Goal: Task Accomplishment & Management: Use online tool/utility

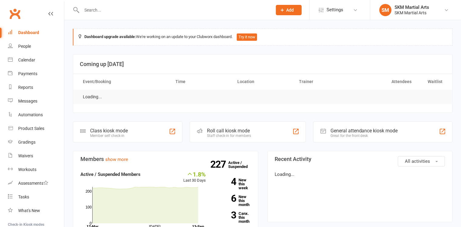
click at [158, 127] on div "Class kiosk mode Member self check-in" at bounding box center [128, 131] width 110 height 21
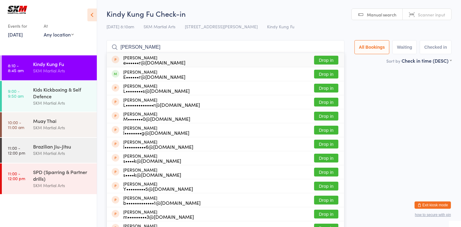
type input "liliana Monus"
click at [169, 60] on div "e••••••r@gmail.com" at bounding box center [154, 62] width 62 height 5
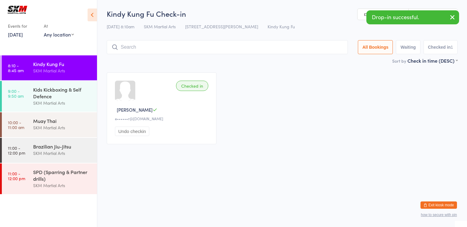
click at [264, 90] on div "Checked in Liliana M e••••••r@gmail.com Undo checkin" at bounding box center [282, 108] width 362 height 83
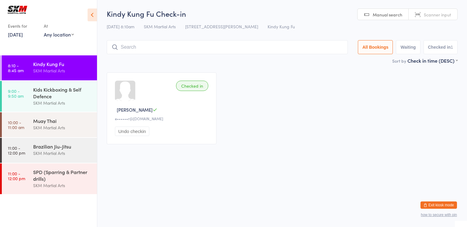
click at [177, 45] on input "search" at bounding box center [227, 47] width 241 height 14
type input "d"
type input "sohum"
drag, startPoint x: 148, startPoint y: 48, endPoint x: 103, endPoint y: 48, distance: 44.7
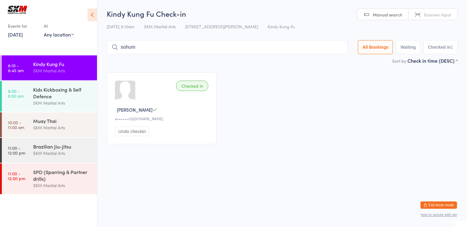
click at [103, 48] on ui-view "Kindy Kung Fu Check-in 13 Sep 8:10am SKM Martial Arts 1 Leighton Place Hornsby …" at bounding box center [281, 79] width 369 height 141
click at [36, 66] on div "Kindy Kung Fu" at bounding box center [62, 63] width 59 height 7
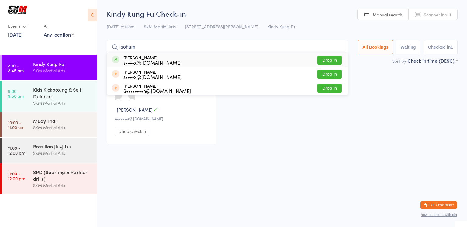
type input "sohum"
click at [325, 58] on button "Drop in" at bounding box center [329, 60] width 24 height 9
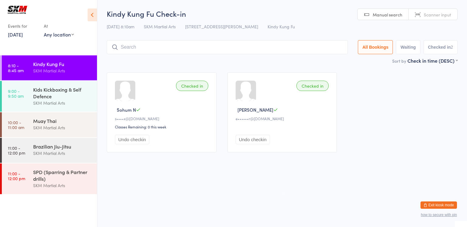
click at [136, 140] on button "Undo checkin" at bounding box center [132, 139] width 34 height 9
click at [214, 49] on input "search" at bounding box center [226, 47] width 238 height 14
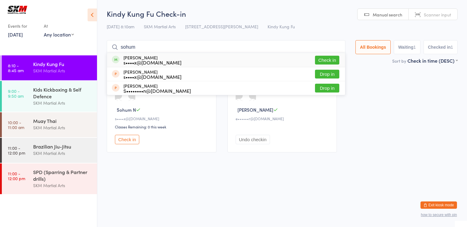
type input "sohum"
click at [325, 57] on button "Check in" at bounding box center [327, 60] width 24 height 9
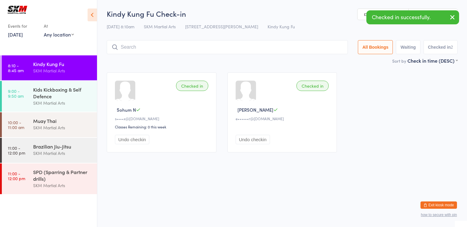
click at [137, 138] on button "Undo checkin" at bounding box center [132, 139] width 34 height 9
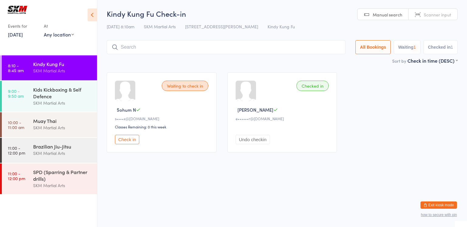
click at [198, 46] on input "search" at bounding box center [226, 47] width 238 height 14
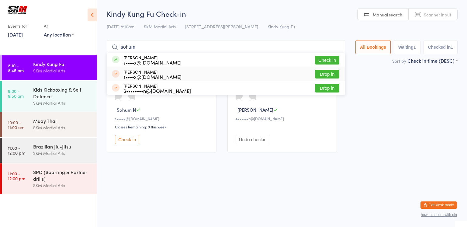
type input "sohum"
click at [322, 72] on button "Drop in" at bounding box center [327, 74] width 24 height 9
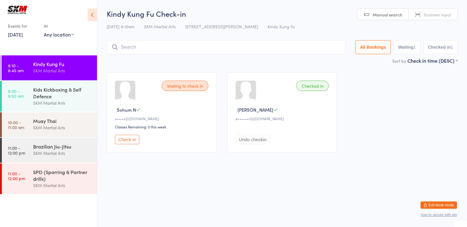
click at [132, 139] on button "Check in" at bounding box center [127, 139] width 24 height 9
click at [126, 139] on button "Check in" at bounding box center [127, 139] width 24 height 9
click at [125, 139] on button "Check in" at bounding box center [127, 139] width 24 height 9
click at [187, 163] on html "You have now entered Kiosk Mode. Members will be able to check themselves in us…" at bounding box center [233, 113] width 467 height 227
click at [129, 139] on button "Check in" at bounding box center [127, 139] width 24 height 9
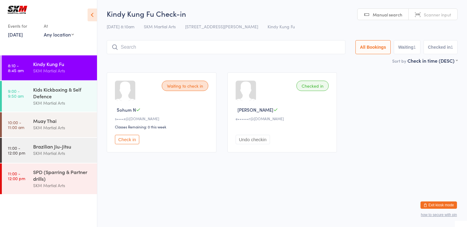
click at [129, 139] on button "Check in" at bounding box center [127, 139] width 24 height 9
click at [124, 136] on button "Check in" at bounding box center [127, 139] width 24 height 9
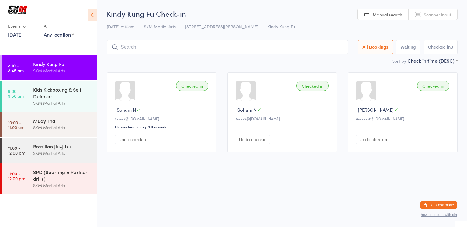
click at [135, 139] on button "Undo checkin" at bounding box center [132, 139] width 34 height 9
click at [138, 45] on input "search" at bounding box center [226, 47] width 238 height 14
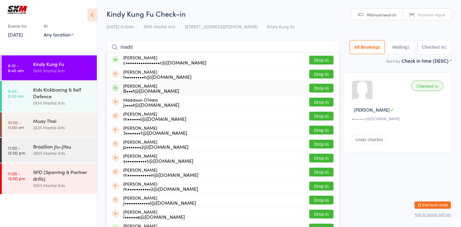
type input "madd"
click at [137, 90] on div "B•••t@fj.com.au" at bounding box center [151, 90] width 56 height 5
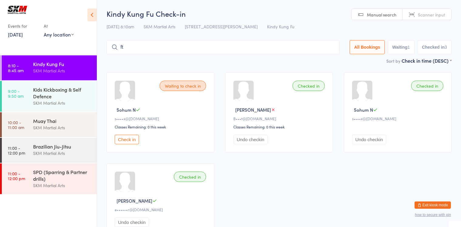
type input "f"
type input "dredge"
click at [143, 60] on div "j••••••••••e@gmail.com" at bounding box center [158, 62] width 70 height 5
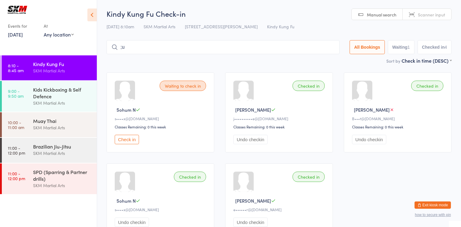
type input ";"
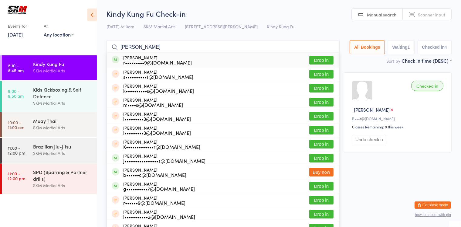
type input "lucas atkins"
click at [312, 57] on button "Drop in" at bounding box center [322, 60] width 24 height 9
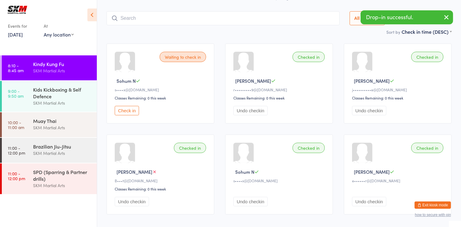
scroll to position [29, 0]
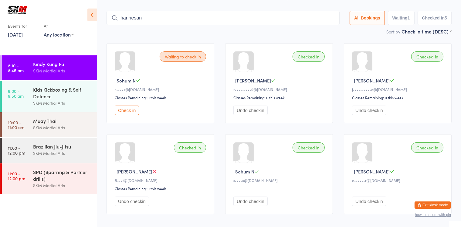
click at [115, 16] on icon at bounding box center [114, 17] width 5 height 5
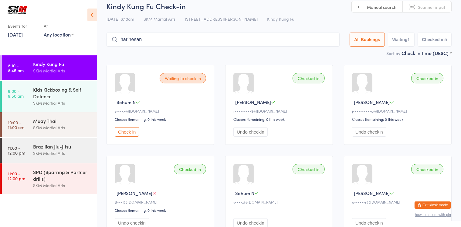
scroll to position [0, 0]
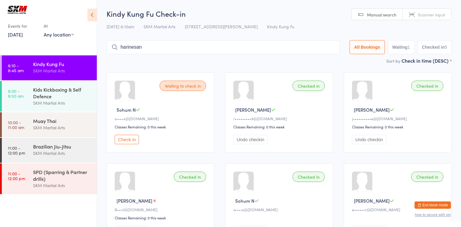
click at [151, 46] on input "harinesan" at bounding box center [223, 47] width 233 height 14
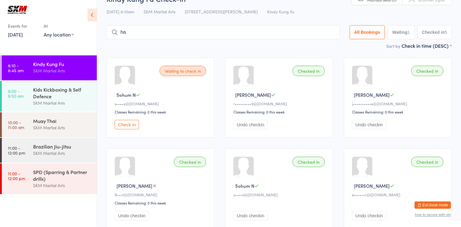
type input "h"
type input "n"
click at [64, 102] on div "SKM Martial Arts" at bounding box center [62, 102] width 59 height 7
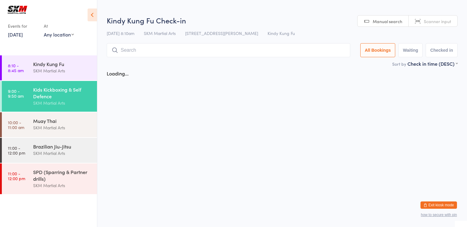
click at [143, 54] on input "search" at bounding box center [228, 50] width 243 height 14
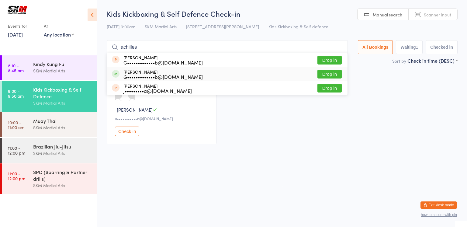
type input "achilles"
click at [326, 73] on button "Drop in" at bounding box center [329, 74] width 24 height 9
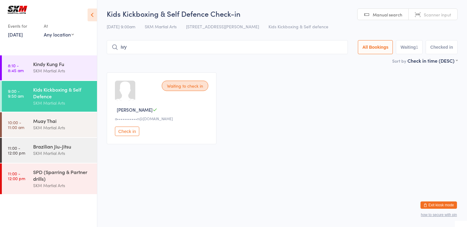
type input "ivy"
click at [50, 59] on div "Kindy Kung Fu SKM Martial Arts" at bounding box center [65, 67] width 64 height 24
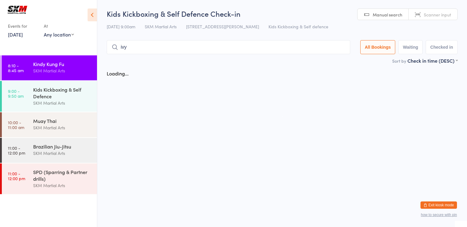
type input "ivy"
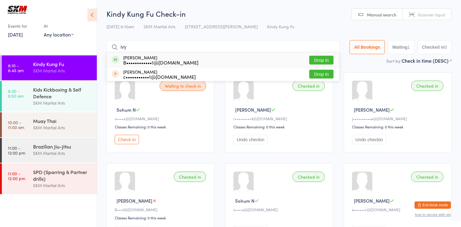
click at [139, 58] on div "Ivy Taylor B••••••••••••1@icloud.com.au" at bounding box center [160, 60] width 75 height 10
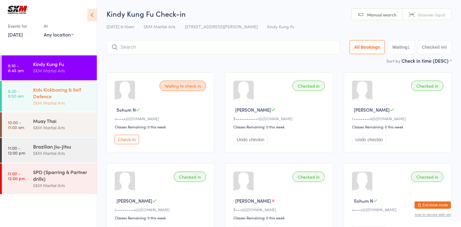
click at [45, 100] on div "SKM Martial Arts" at bounding box center [62, 102] width 59 height 7
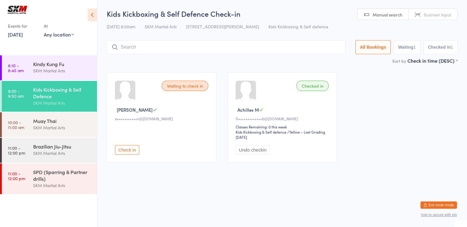
click at [128, 148] on button "Check in" at bounding box center [127, 149] width 24 height 9
click at [57, 73] on div "SKM Martial Arts" at bounding box center [62, 70] width 59 height 7
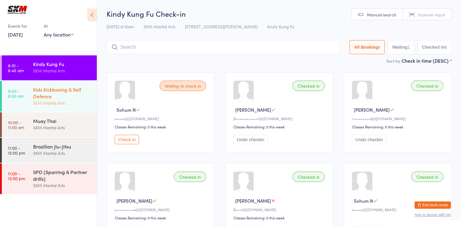
click at [67, 99] on div "Kids Kickboxing & Self Defence" at bounding box center [62, 92] width 59 height 13
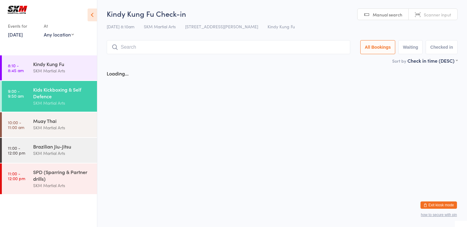
click at [151, 47] on input "search" at bounding box center [228, 47] width 243 height 14
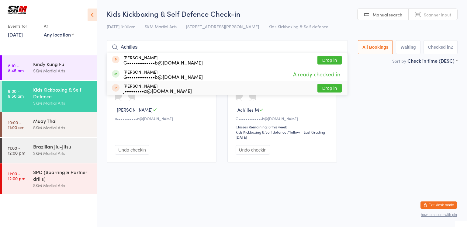
click at [412, 136] on div "Checked in Amelia S a•••••••••••n@hotmail.com Undo checkin Checked in Achilles …" at bounding box center [282, 117] width 362 height 101
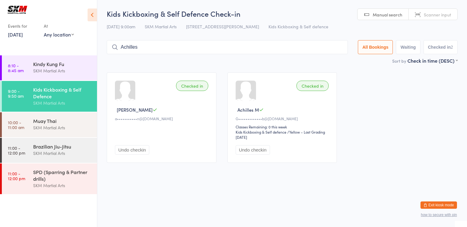
click at [156, 48] on input "Achilles" at bounding box center [227, 47] width 241 height 14
type input "A"
click at [43, 67] on div "SKM Martial Arts" at bounding box center [62, 70] width 59 height 7
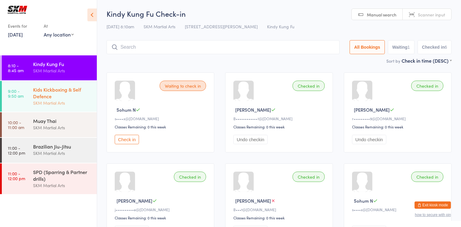
click at [47, 91] on div "Kids Kickboxing & Self Defence" at bounding box center [62, 92] width 59 height 13
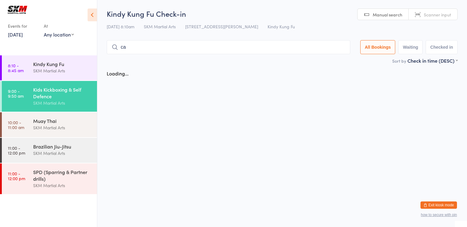
type input "c"
click at [140, 47] on input "search" at bounding box center [228, 47] width 243 height 14
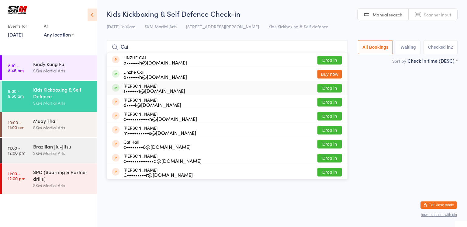
type input "Cai"
click at [323, 85] on button "Drop in" at bounding box center [329, 88] width 24 height 9
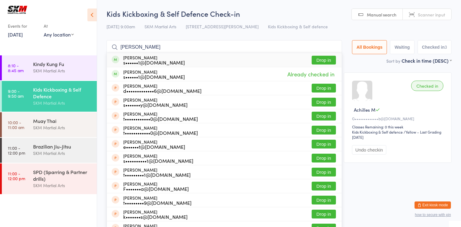
type input "Ada Thomson"
click at [159, 58] on div "Ada Thomson s••••••1@outlook.com" at bounding box center [154, 60] width 62 height 10
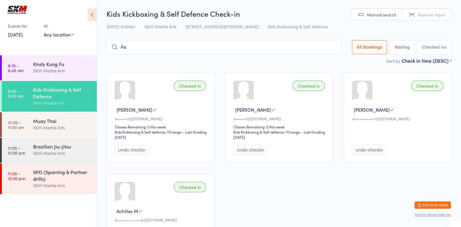
type input "A"
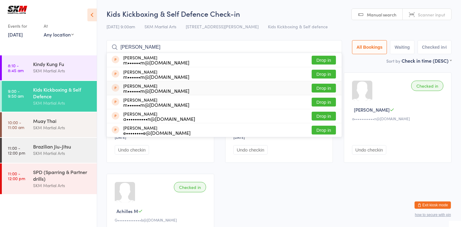
type input "Srinivasan"
click at [321, 88] on button "Drop in" at bounding box center [324, 88] width 24 height 9
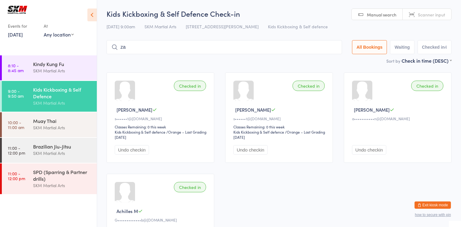
type input "z"
click at [156, 50] on input "Zack" at bounding box center [225, 47] width 236 height 14
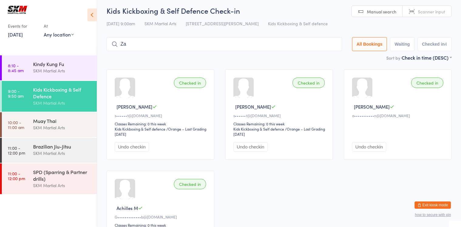
type input "Z"
type input "nathani"
click at [53, 68] on div "SKM Martial Arts" at bounding box center [62, 70] width 59 height 7
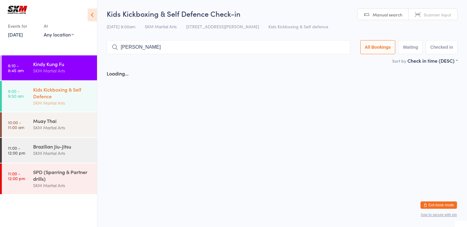
type input "nathan"
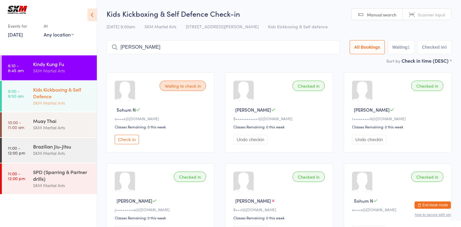
click at [59, 107] on div "Kids Kickboxing & Self Defence SKM Martial Arts" at bounding box center [65, 96] width 64 height 31
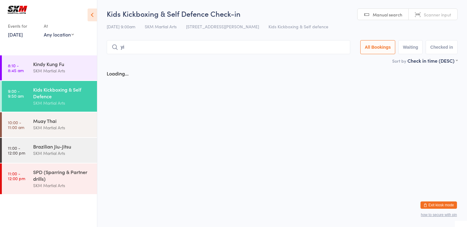
type input "y"
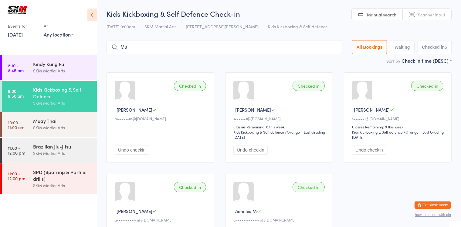
type input "M"
type input "luca burger"
click at [327, 48] on input "luca burger" at bounding box center [225, 47] width 236 height 14
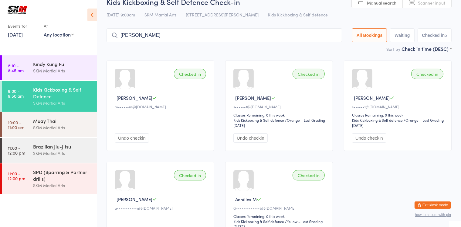
scroll to position [15, 0]
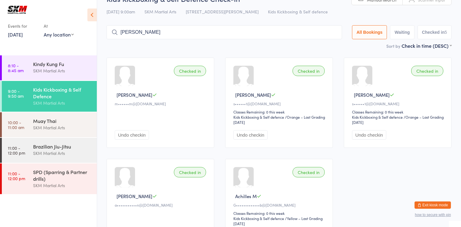
click at [333, 49] on main "Kids Kickboxing & Self Defence Check-in 13 Sep 9:00am SKM Martial Arts 1 Leight…" at bounding box center [279, 124] width 345 height 261
click at [332, 33] on input "luca burger" at bounding box center [225, 32] width 236 height 14
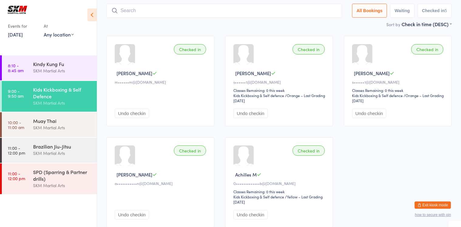
scroll to position [40, 0]
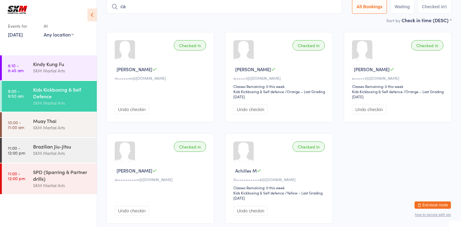
type input "c"
type input "l"
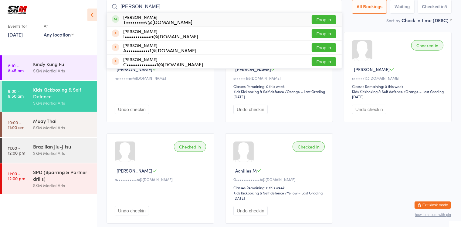
type input "myron"
click at [323, 19] on button "Drop in" at bounding box center [324, 19] width 24 height 9
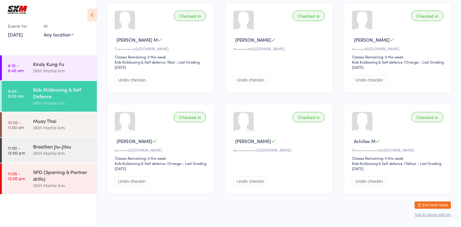
scroll to position [0, 0]
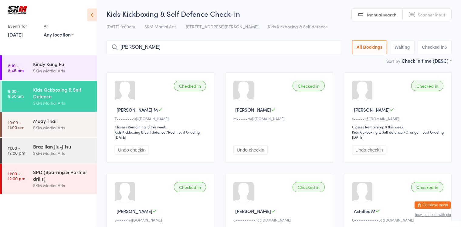
click at [262, 45] on input "flynn rowland" at bounding box center [225, 47] width 236 height 14
click at [255, 48] on input "flynn" at bounding box center [225, 47] width 236 height 14
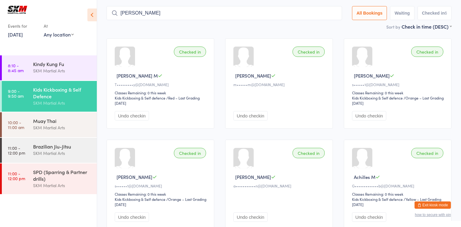
scroll to position [40, 0]
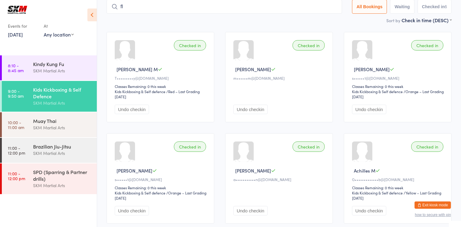
type input "f"
type input "osc"
click at [40, 93] on div "Kids Kickboxing & Self Defence" at bounding box center [62, 92] width 59 height 13
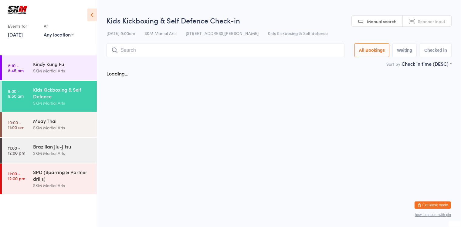
scroll to position [0, 0]
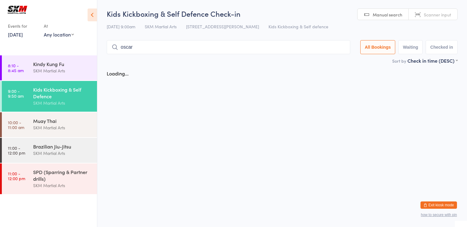
type input "oscar"
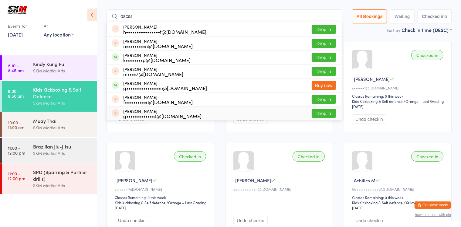
scroll to position [31, 0]
click at [322, 60] on button "Drop in" at bounding box center [324, 57] width 24 height 9
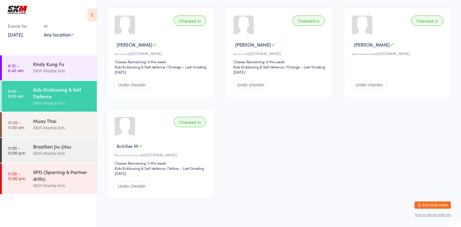
scroll to position [0, 0]
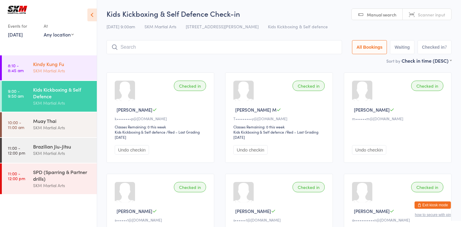
click at [62, 67] on div "Kindy Kung Fu" at bounding box center [62, 63] width 59 height 7
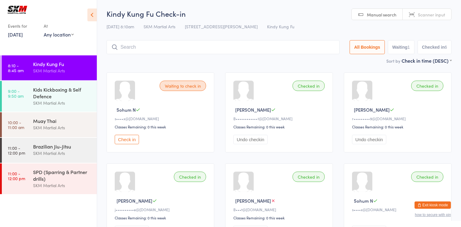
click at [153, 52] on input "search" at bounding box center [223, 47] width 233 height 14
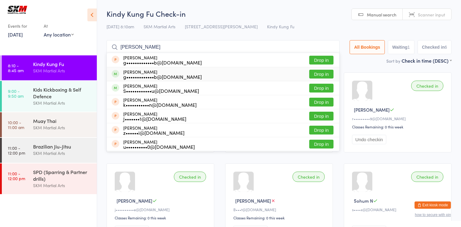
type input "miranda"
click at [317, 73] on button "Drop in" at bounding box center [322, 74] width 24 height 9
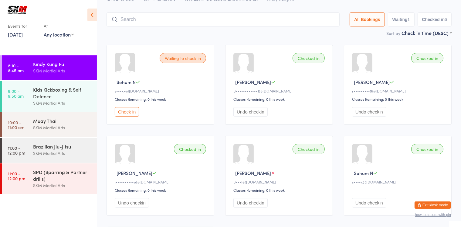
scroll to position [27, 0]
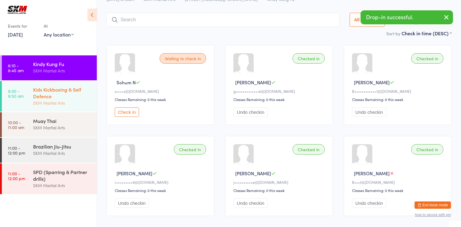
click at [46, 90] on div "Kids Kickboxing & Self Defence" at bounding box center [62, 92] width 59 height 13
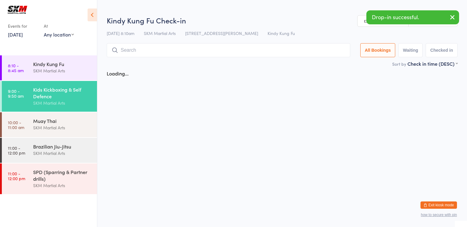
click at [46, 90] on div "Kids Kickboxing & Self Defence" at bounding box center [62, 92] width 59 height 13
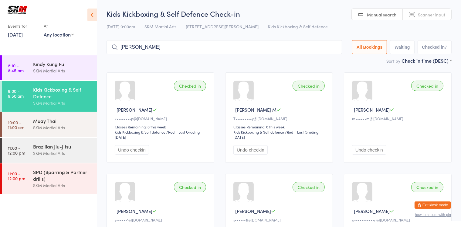
type input "olivia"
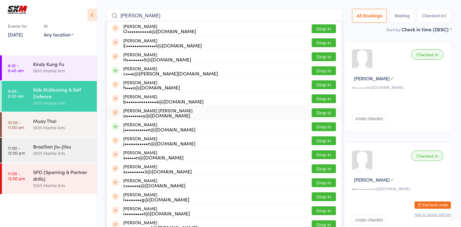
scroll to position [33, 0]
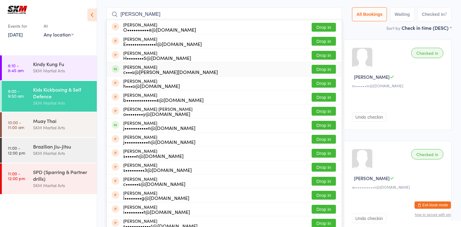
click at [126, 72] on div "c•••s@rowland.net.au" at bounding box center [170, 71] width 95 height 5
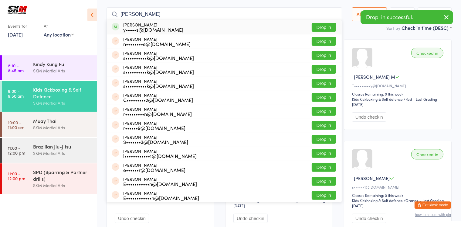
type input "luella"
click at [321, 27] on button "Drop in" at bounding box center [324, 27] width 24 height 9
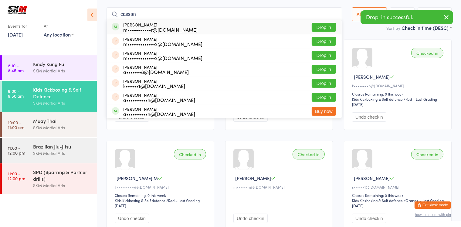
type input "cassan"
click at [323, 24] on button "Drop in" at bounding box center [324, 27] width 24 height 9
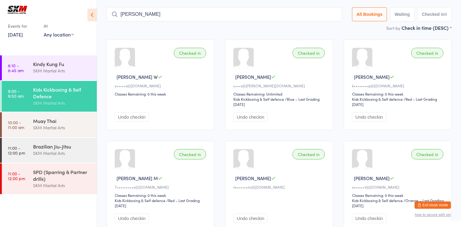
click at [224, 19] on input "flynn" at bounding box center [225, 14] width 236 height 14
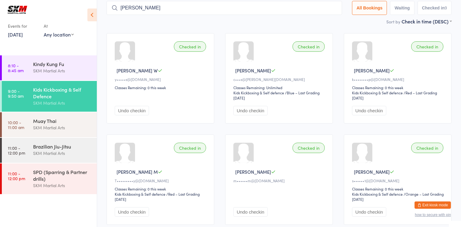
scroll to position [40, 0]
type input "f"
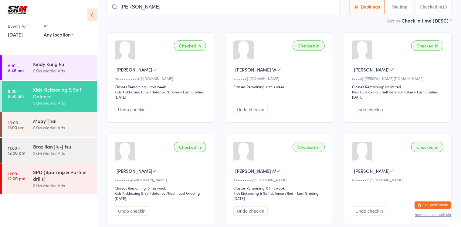
drag, startPoint x: 317, startPoint y: 7, endPoint x: 308, endPoint y: 7, distance: 9.1
click at [309, 7] on input "Flynn Rowland" at bounding box center [223, 7] width 233 height 14
type input "F"
